Goal: Find contact information: Find contact information

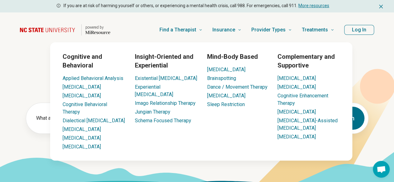
click at [355, 33] on button "Log In" at bounding box center [360, 30] width 30 height 10
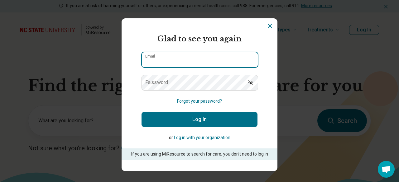
type input "**********"
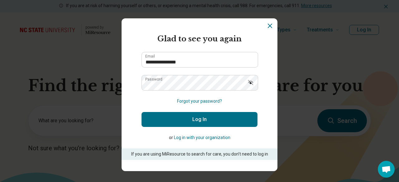
click at [214, 120] on button "Log In" at bounding box center [200, 119] width 116 height 15
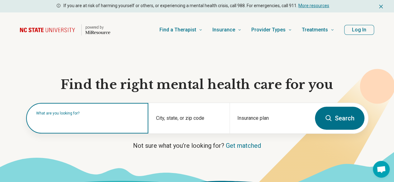
click at [85, 124] on input "text" at bounding box center [88, 121] width 105 height 7
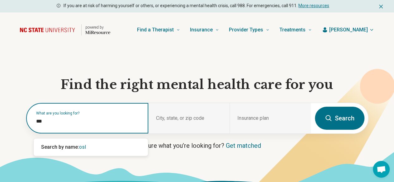
type input "****"
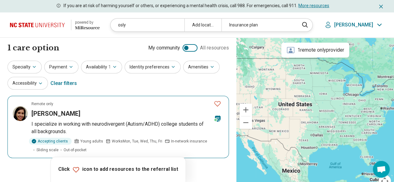
click at [18, 115] on img at bounding box center [20, 113] width 15 height 15
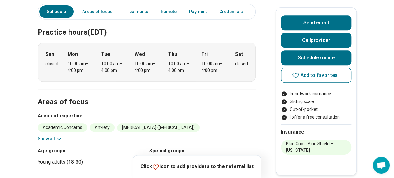
scroll to position [187, 0]
click at [45, 102] on section "Areas of focus Areas of expertise Academic Concerns Anxiety [MEDICAL_DATA] ([ME…" at bounding box center [147, 142] width 218 height 107
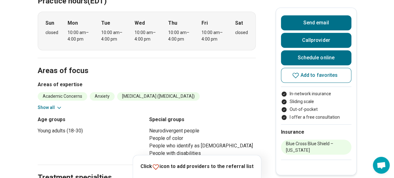
click at [55, 104] on button "Show all" at bounding box center [50, 107] width 25 height 7
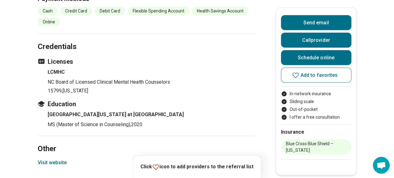
scroll to position [624, 0]
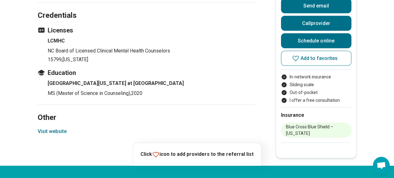
click at [55, 128] on button "Visit website" at bounding box center [52, 131] width 29 height 7
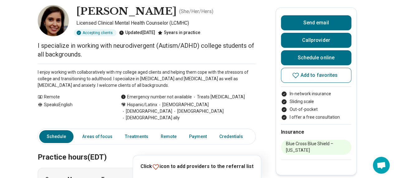
scroll to position [0, 0]
